Goal: Information Seeking & Learning: Learn about a topic

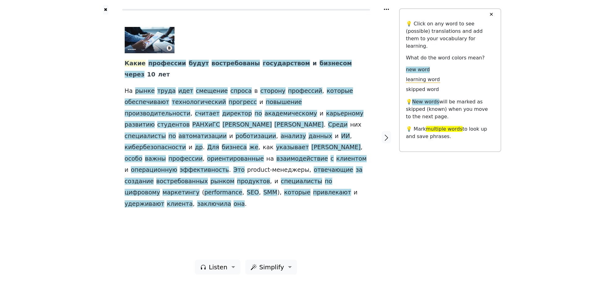
click at [135, 63] on span "Какие" at bounding box center [135, 64] width 21 height 8
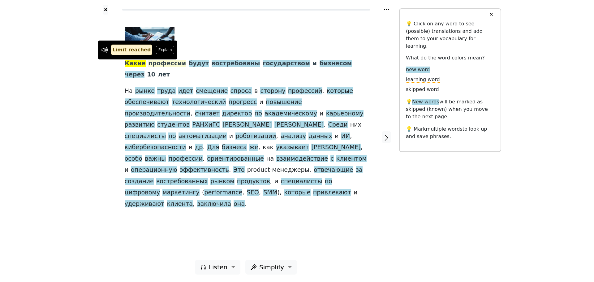
click at [159, 61] on span "профессии" at bounding box center [167, 64] width 38 height 8
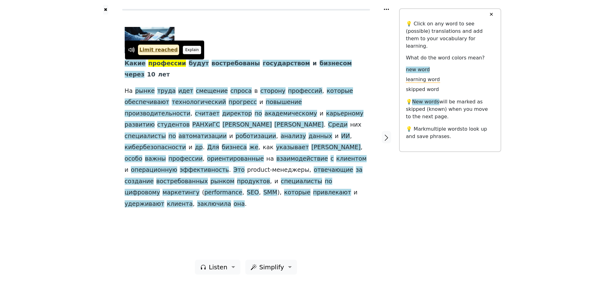
click at [184, 53] on button "Explain" at bounding box center [192, 50] width 18 height 8
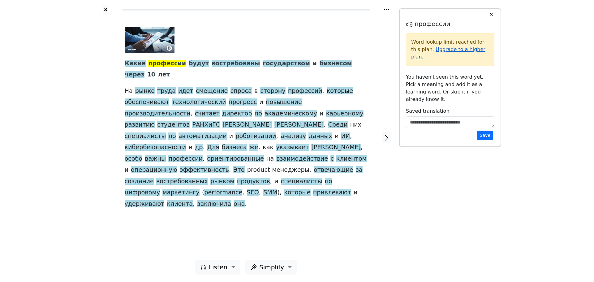
click at [451, 48] on link "Upgrade to a higher plan." at bounding box center [448, 52] width 74 height 13
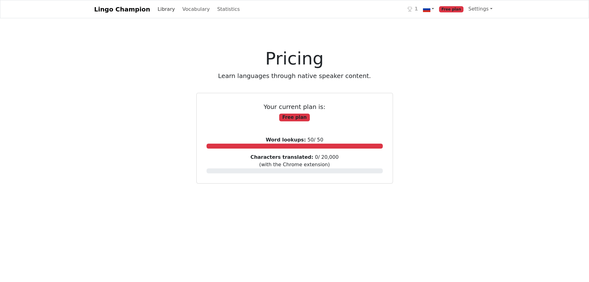
click at [162, 9] on link "Library" at bounding box center [166, 9] width 22 height 12
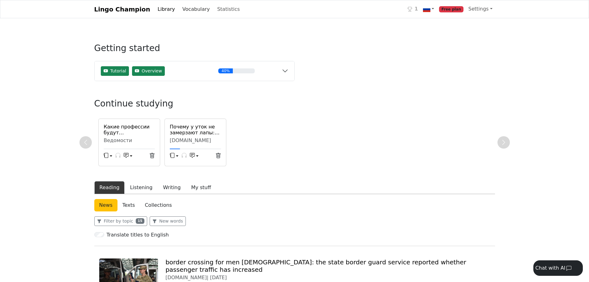
click at [180, 12] on link "Vocabulary" at bounding box center [196, 9] width 32 height 12
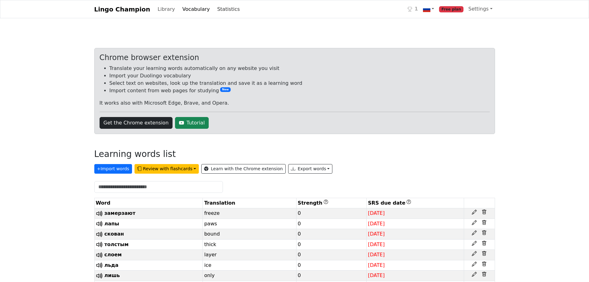
click at [215, 10] on link "Statistics" at bounding box center [229, 9] width 28 height 12
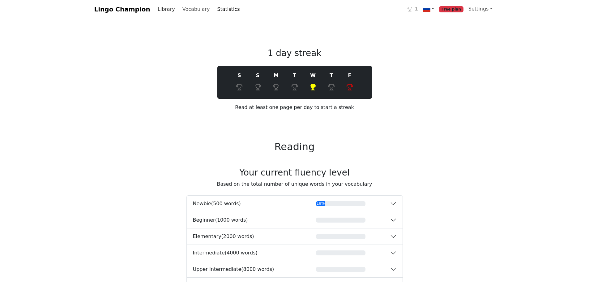
click at [158, 11] on link "Library" at bounding box center [166, 9] width 22 height 12
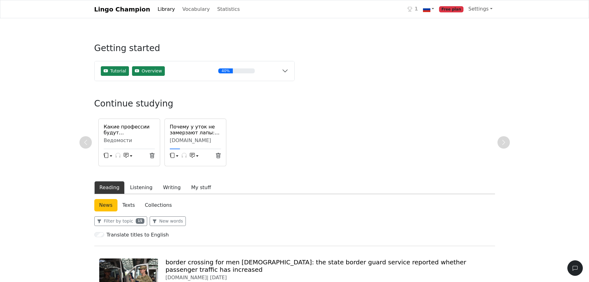
click at [145, 126] on h6 "Какие профессии будут востребованы государством и бизнесом через 10 лет" at bounding box center [129, 130] width 51 height 12
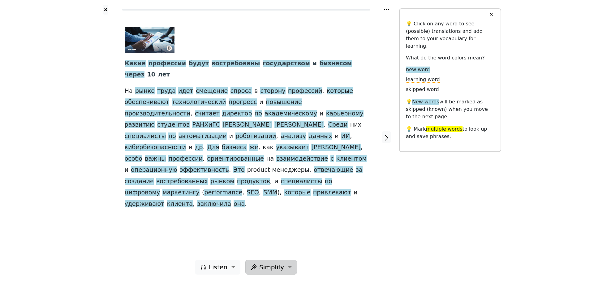
click at [227, 268] on span "Simplify" at bounding box center [218, 266] width 19 height 9
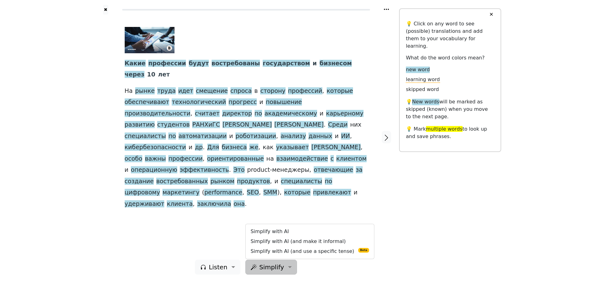
click at [216, 215] on div "Какие профессии будут востребованы государством и бизнесом через 10 лет На рынк…" at bounding box center [245, 137] width 255 height 245
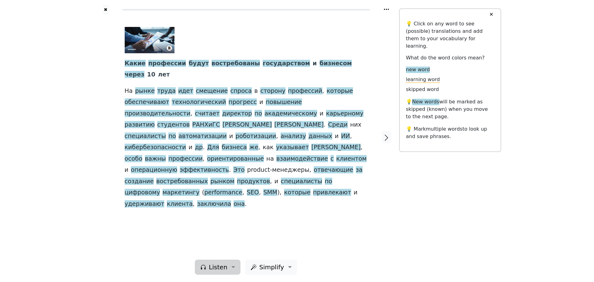
click at [219, 269] on span "Listen" at bounding box center [218, 266] width 19 height 9
click at [220, 230] on link "Generate audio for the content" at bounding box center [238, 231] width 87 height 10
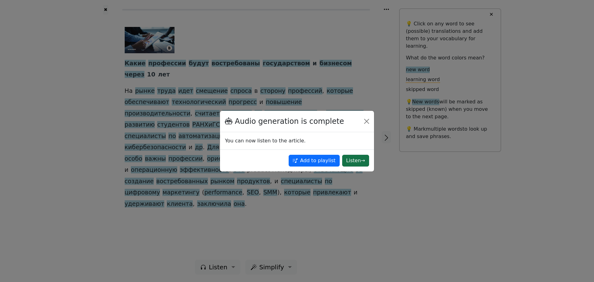
click at [348, 160] on button "Listen →" at bounding box center [355, 161] width 27 height 12
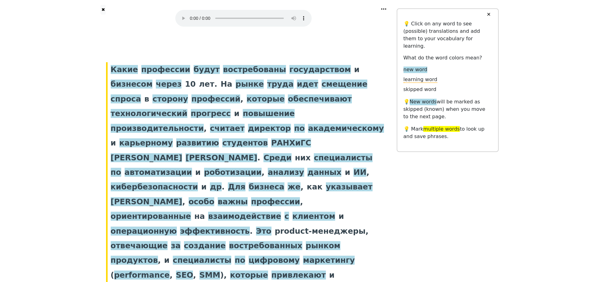
scroll to position [12, 0]
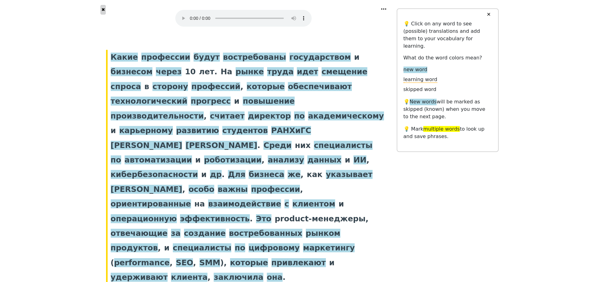
click at [106, 10] on button "✖" at bounding box center [102, 10] width 5 height 10
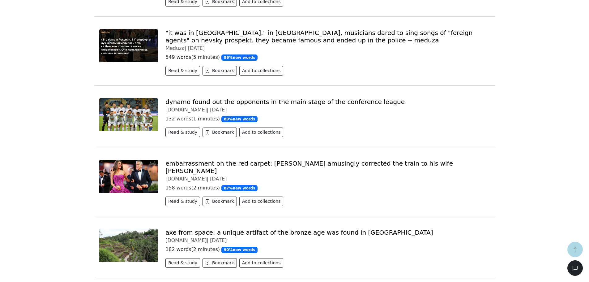
scroll to position [1082, 0]
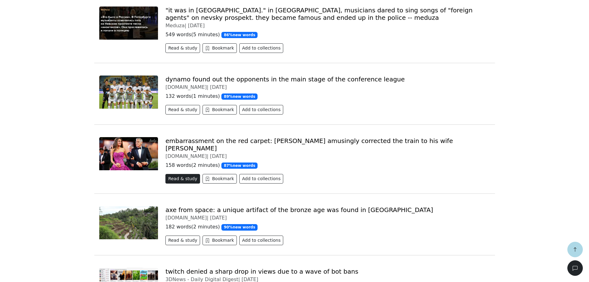
click at [187, 174] on button "Read & study" at bounding box center [182, 179] width 35 height 10
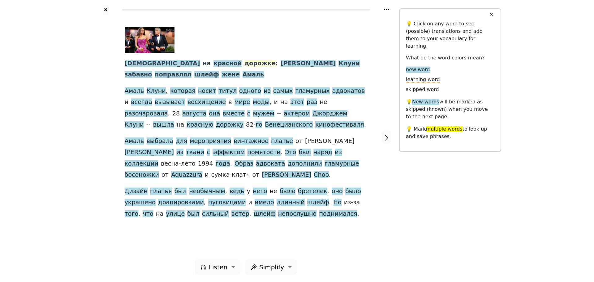
click at [244, 65] on span "дорожке" at bounding box center [259, 64] width 31 height 8
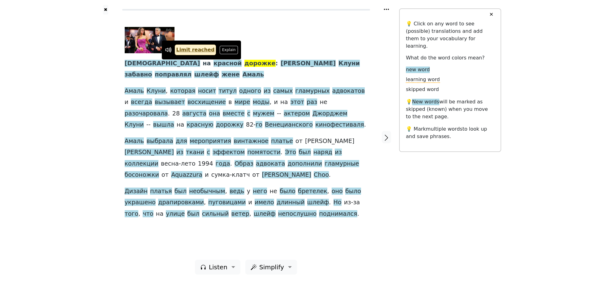
click at [244, 65] on span "дорожке" at bounding box center [259, 64] width 31 height 8
click at [202, 72] on div "Конфуз на красной дорожке : [PERSON_NAME] забавно поправлял шлейф жене [PERSON_…" at bounding box center [246, 123] width 243 height 192
